Goal: Information Seeking & Learning: Understand process/instructions

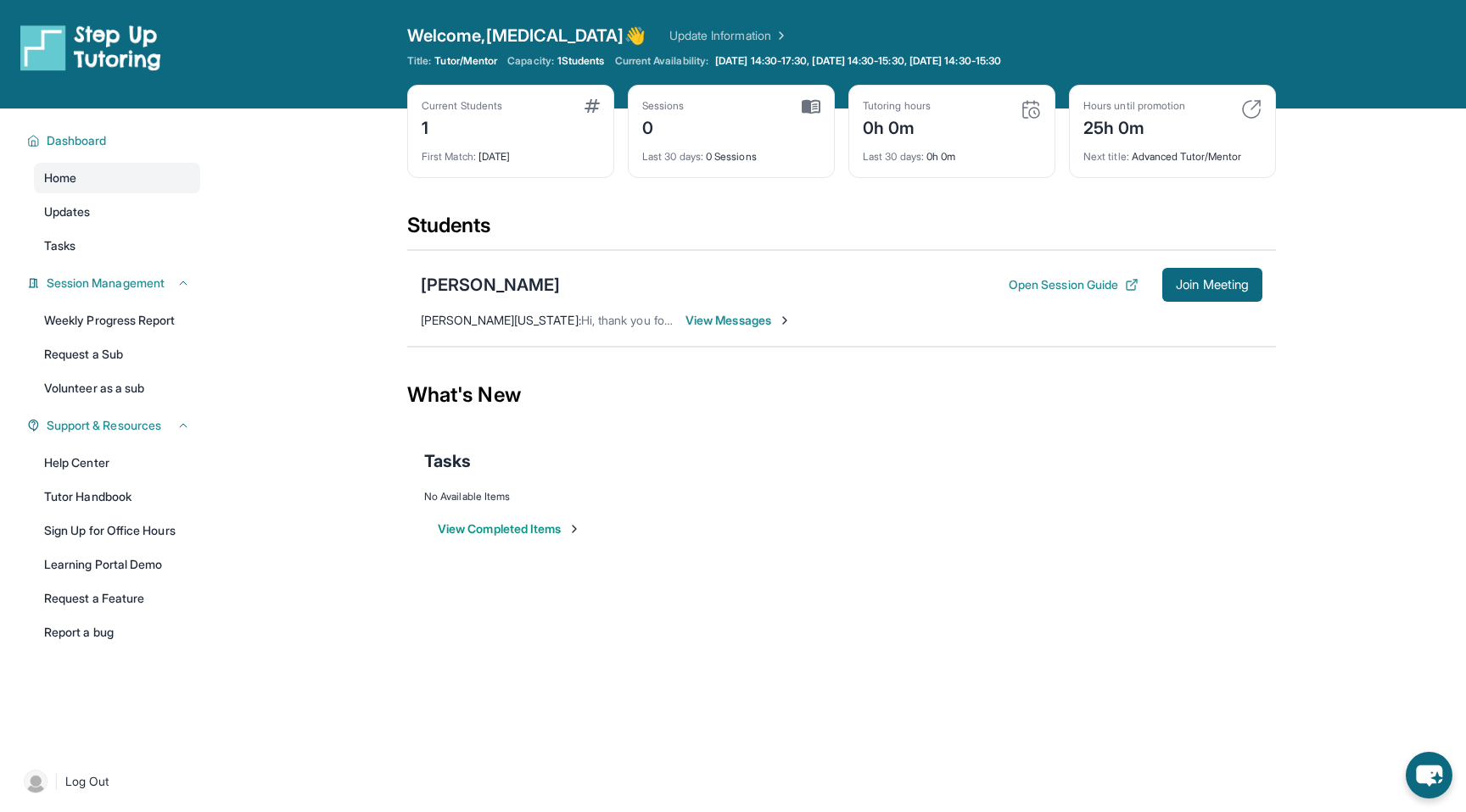
click at [549, 115] on div "Current Students 1" at bounding box center [510, 119] width 178 height 40
drag, startPoint x: 498, startPoint y: 102, endPoint x: 484, endPoint y: 102, distance: 14.0
click at [484, 102] on div "Current Students" at bounding box center [462, 106] width 81 height 13
click at [1080, 284] on button "Open Session Guide" at bounding box center [1073, 285] width 130 height 17
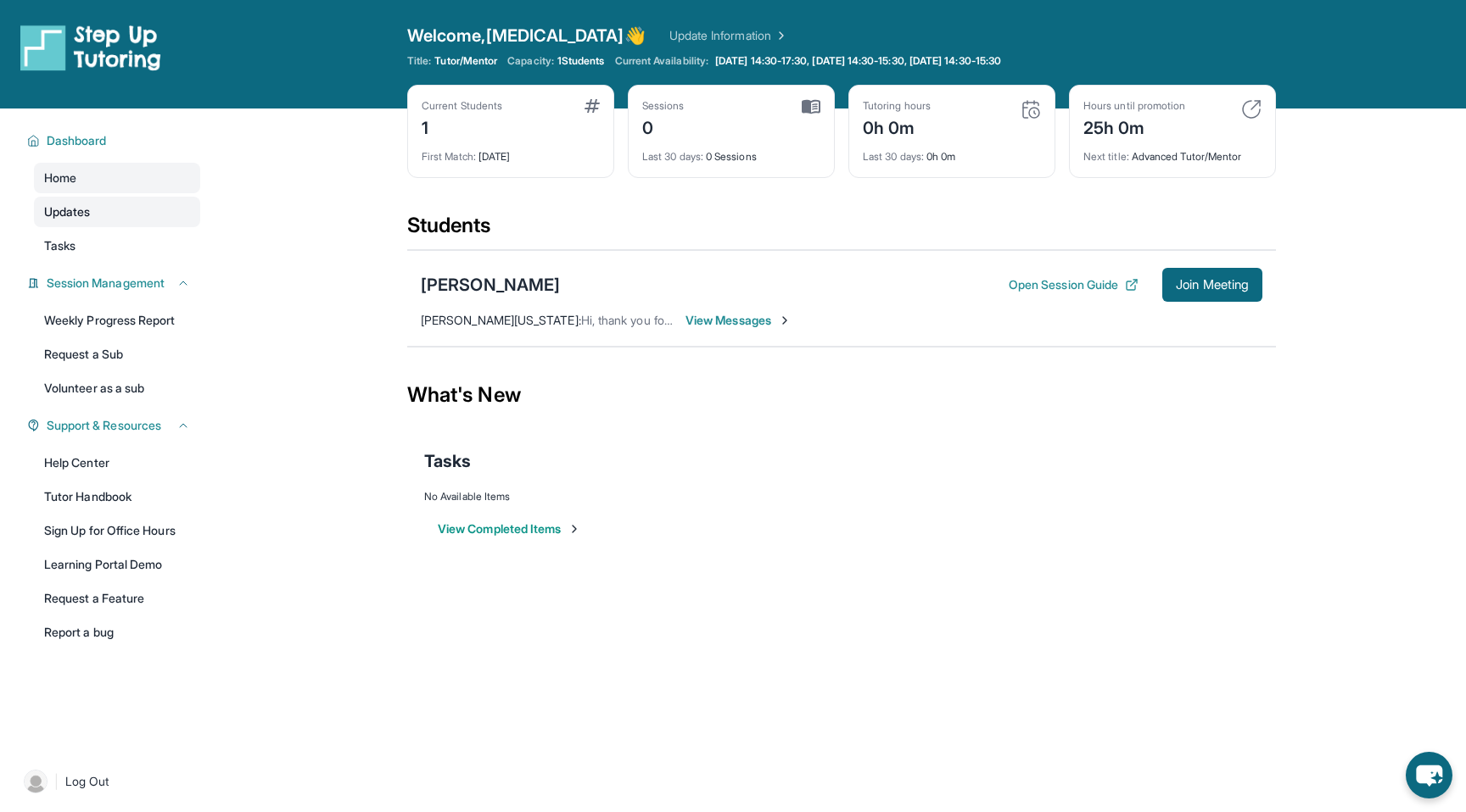
click at [98, 208] on link "Updates" at bounding box center [116, 212] width 166 height 31
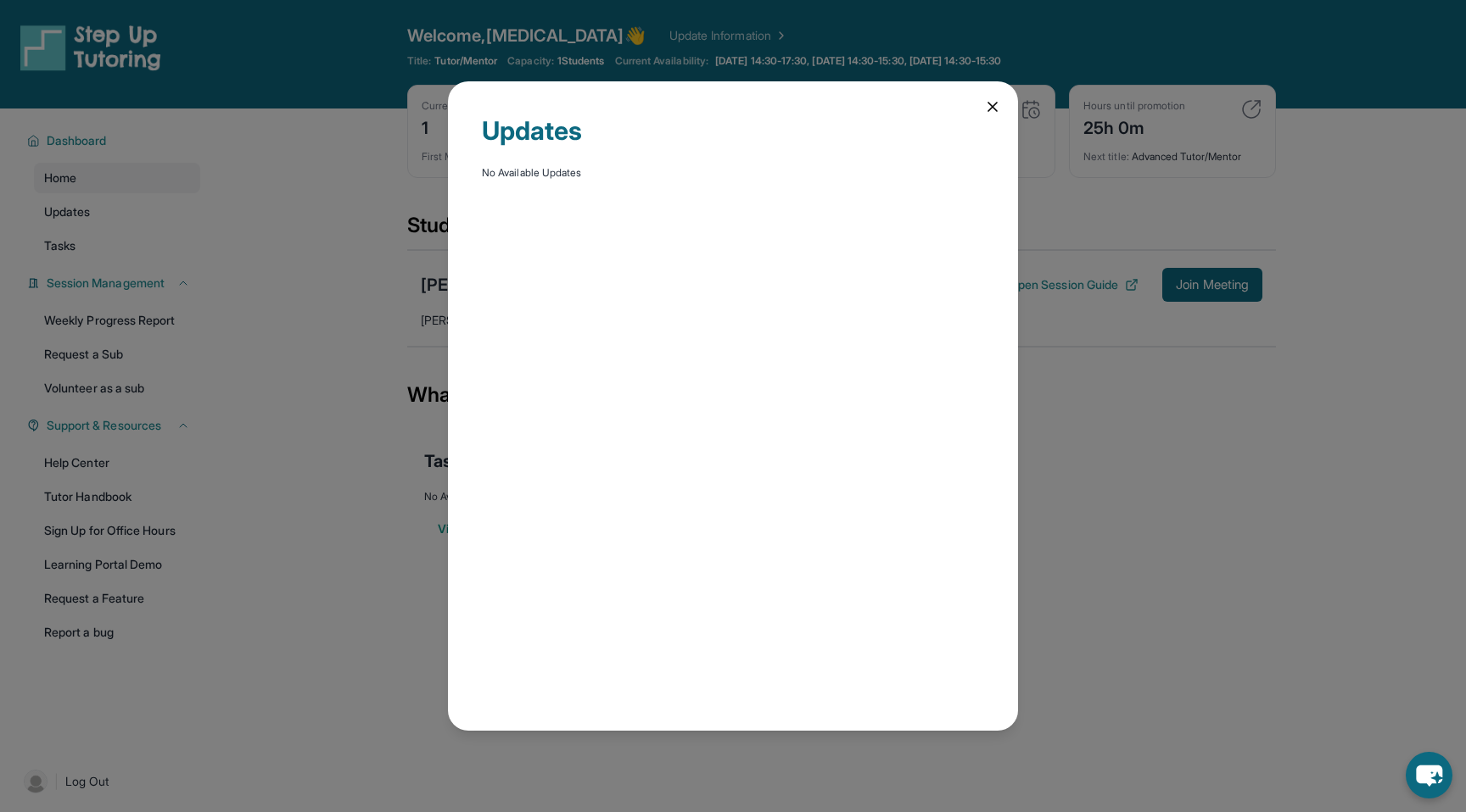
click at [93, 239] on div "Updates No Available Updates" at bounding box center [733, 406] width 1466 height 812
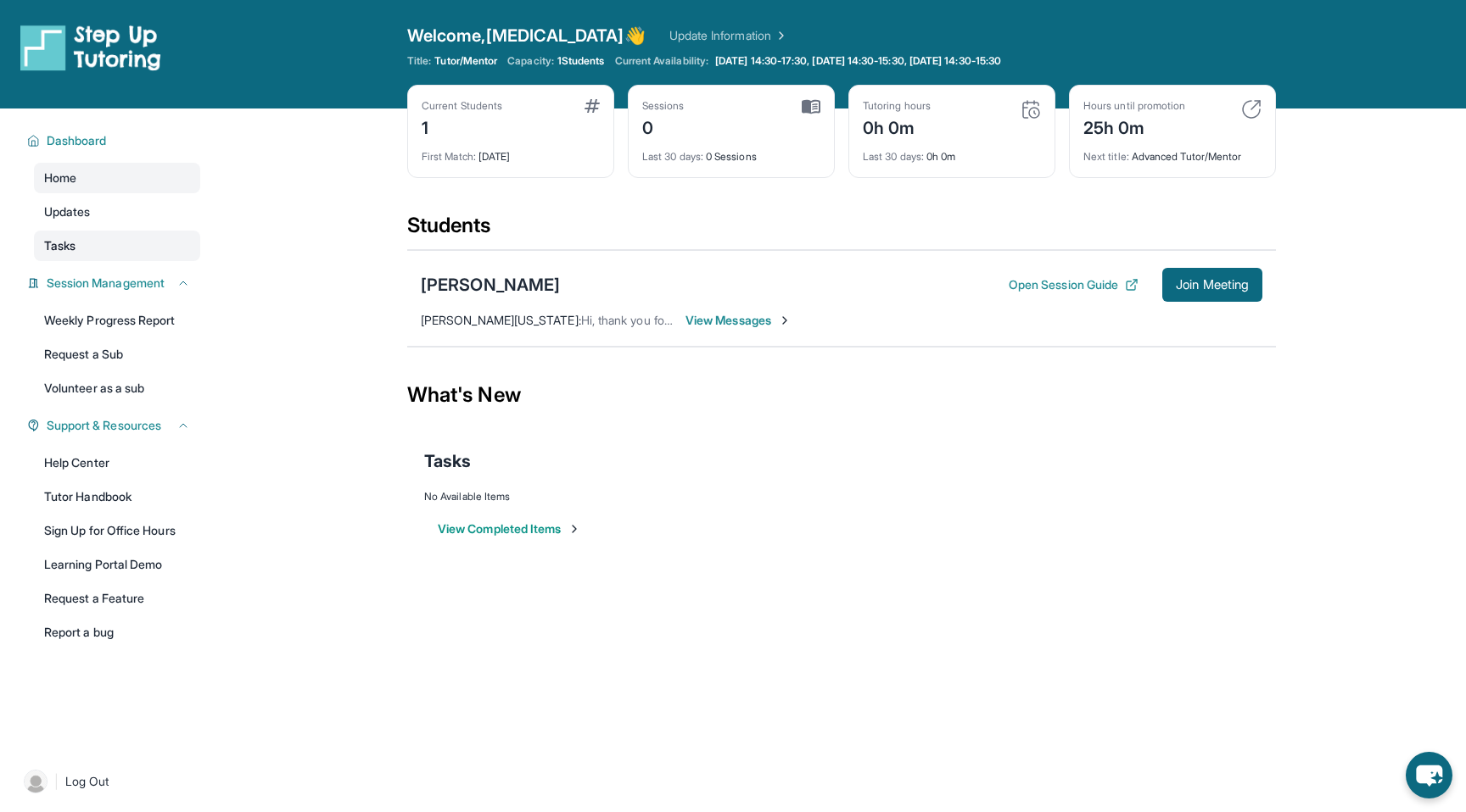
click at [107, 253] on link "Tasks" at bounding box center [116, 246] width 166 height 31
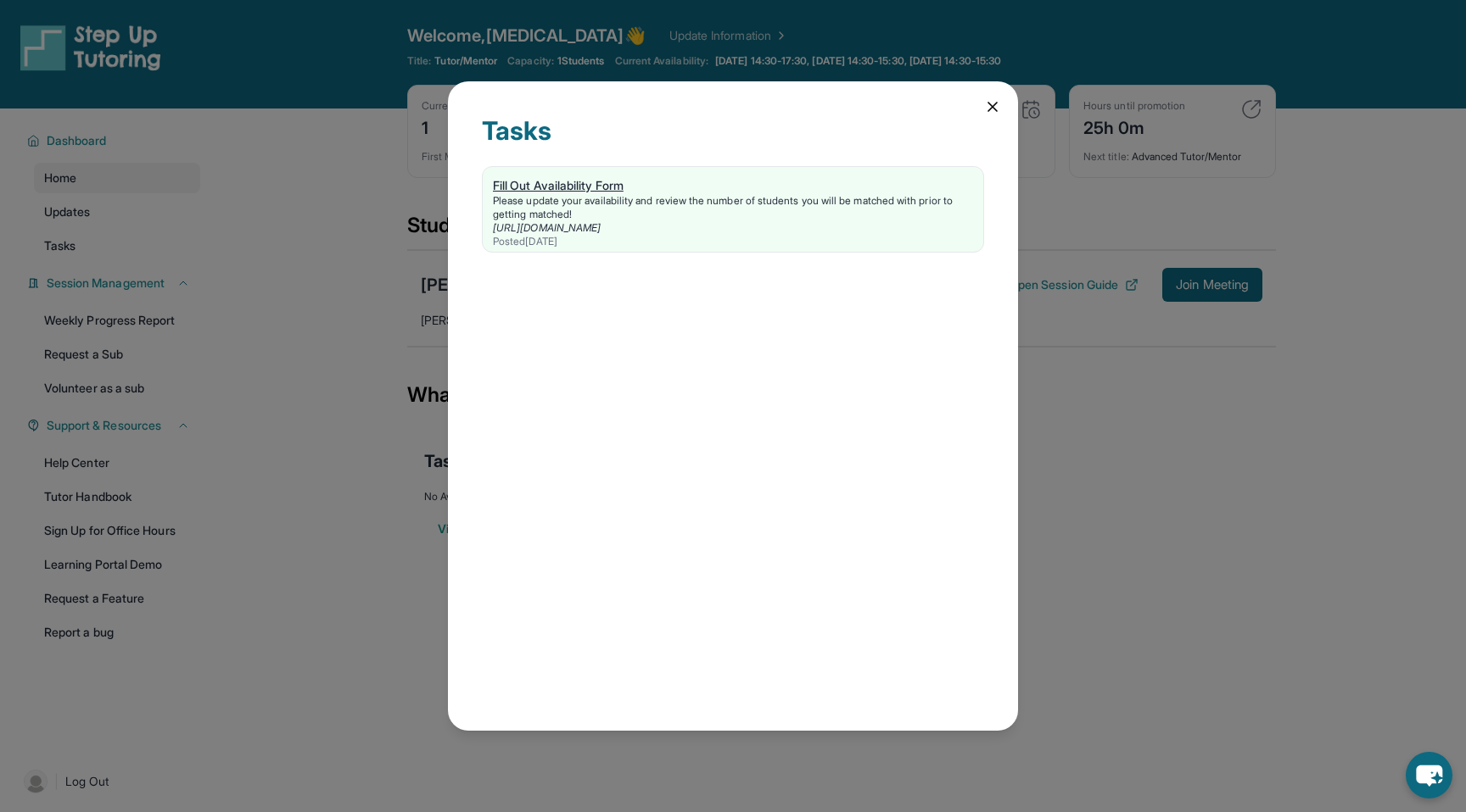
click at [630, 247] on div "Posted 9/25/2025" at bounding box center [733, 241] width 480 height 13
click at [986, 101] on icon at bounding box center [993, 107] width 17 height 17
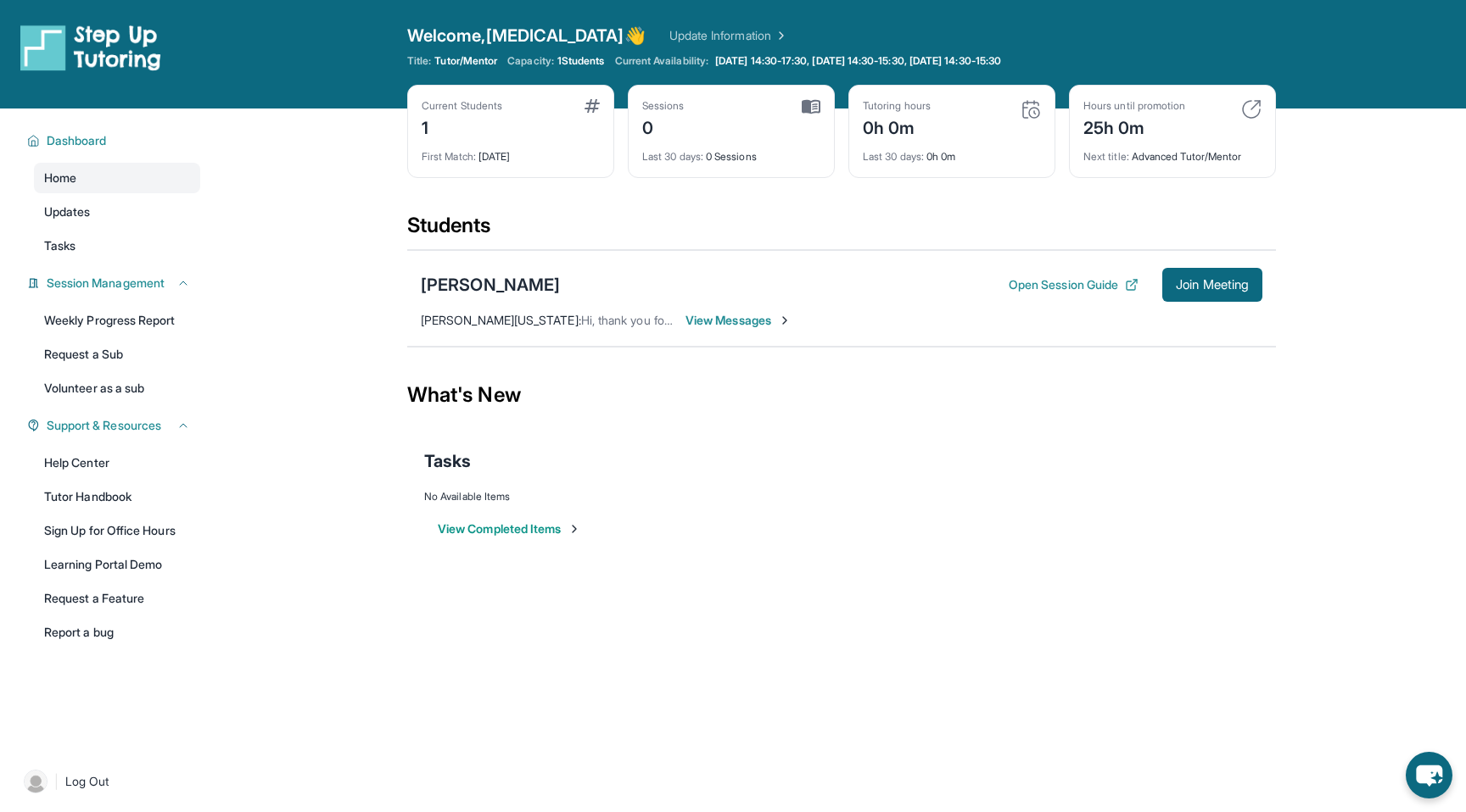
click at [669, 39] on link "Update Information" at bounding box center [729, 36] width 119 height 17
click at [771, 29] on img at bounding box center [780, 36] width 17 height 17
